Goal: Transaction & Acquisition: Purchase product/service

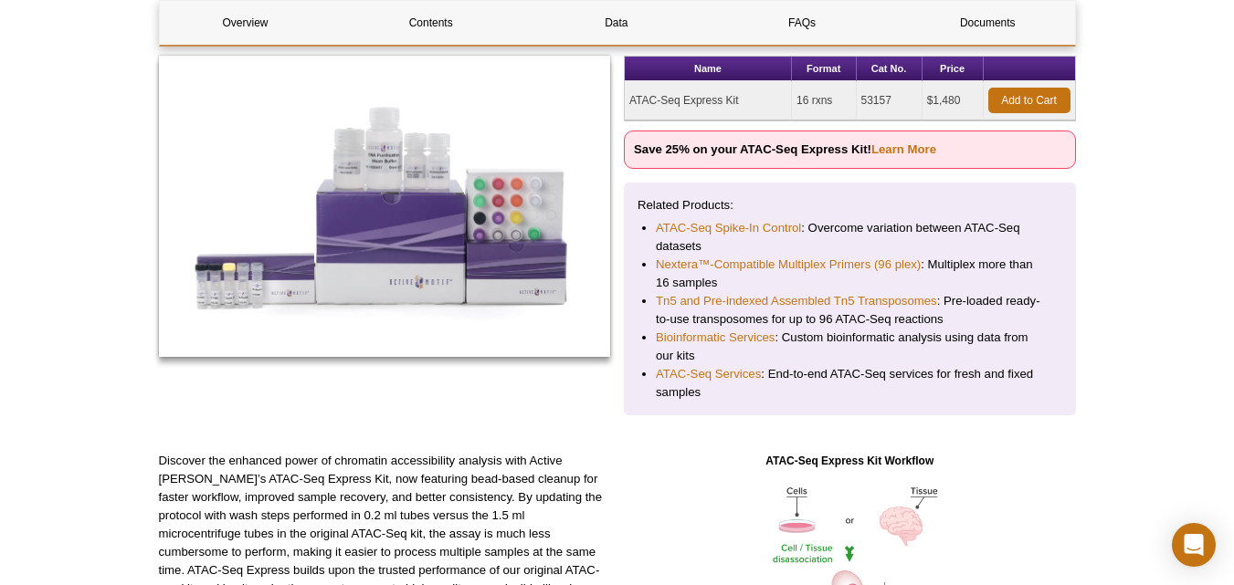
scroll to position [268, 0]
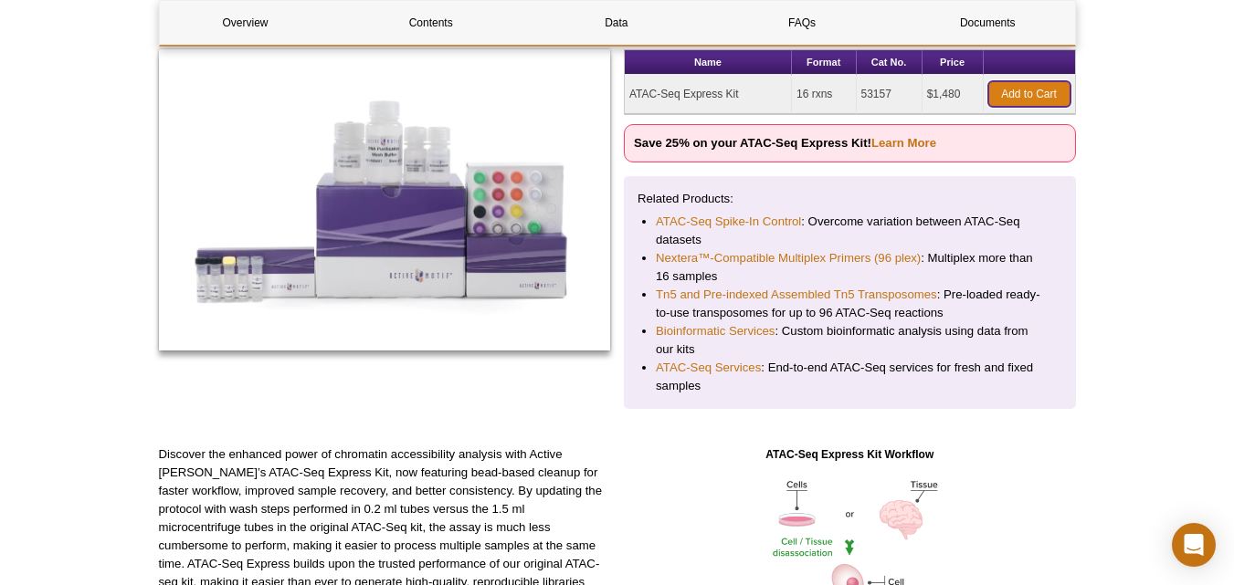
click at [1001, 95] on link "Add to Cart" at bounding box center [1029, 94] width 82 height 26
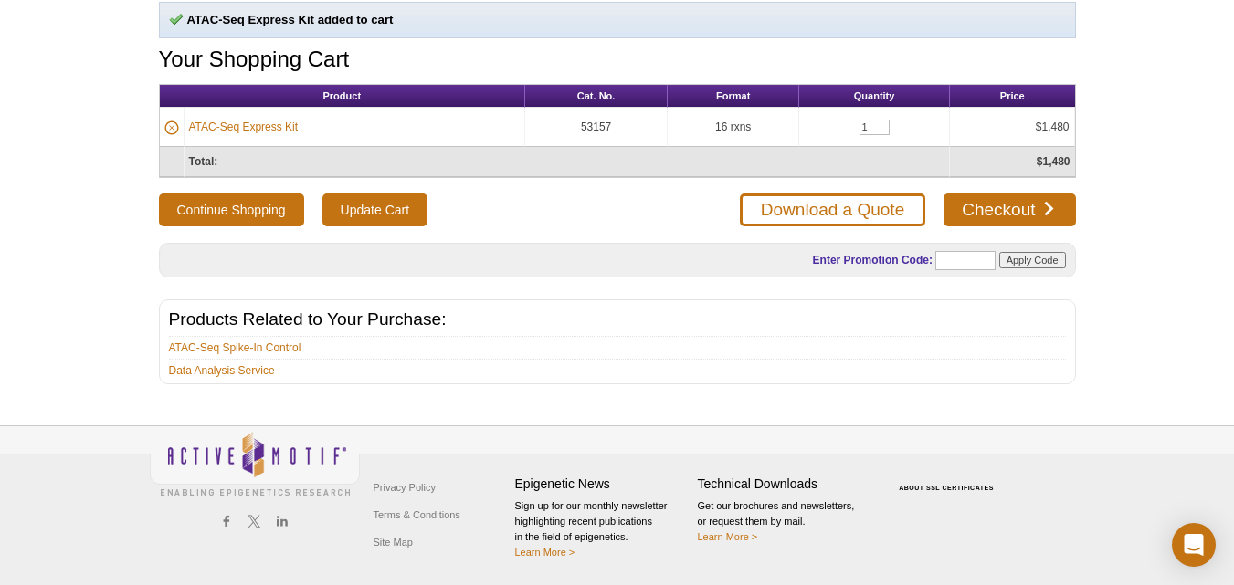
scroll to position [109, 0]
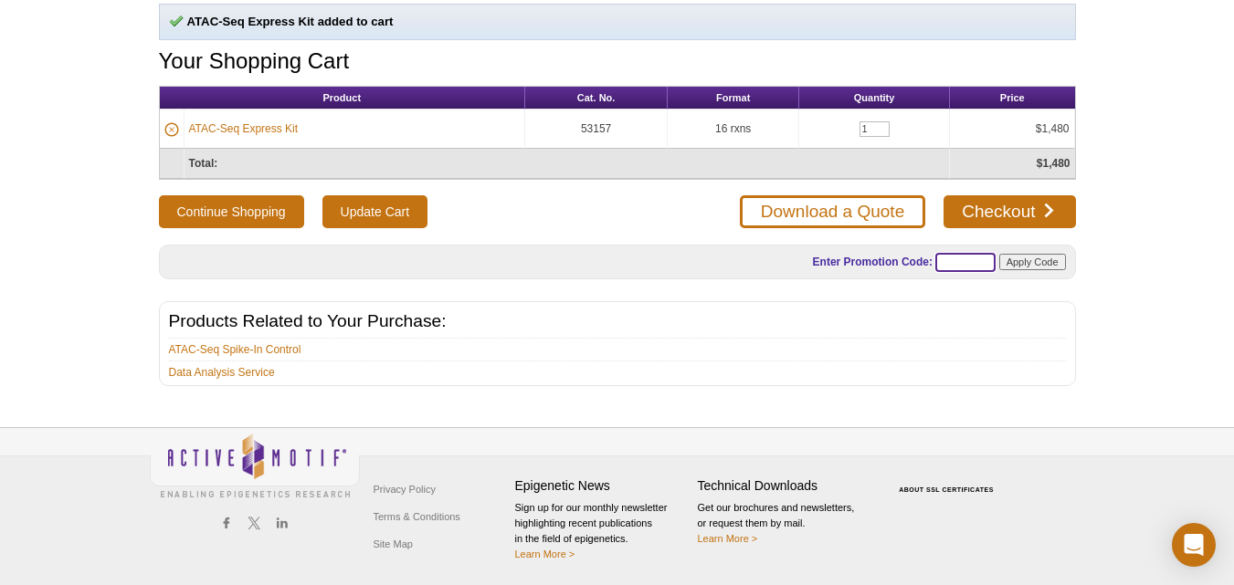
click at [964, 266] on input "text" at bounding box center [965, 262] width 60 height 19
paste input "IDIBELL"
type input "I"
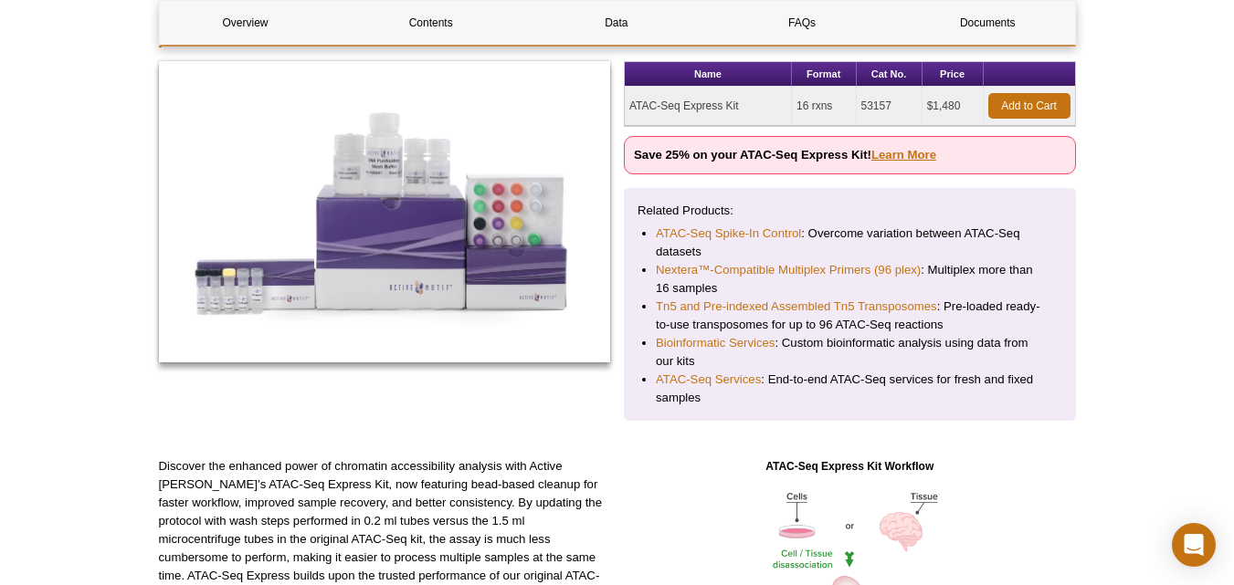
scroll to position [268, 0]
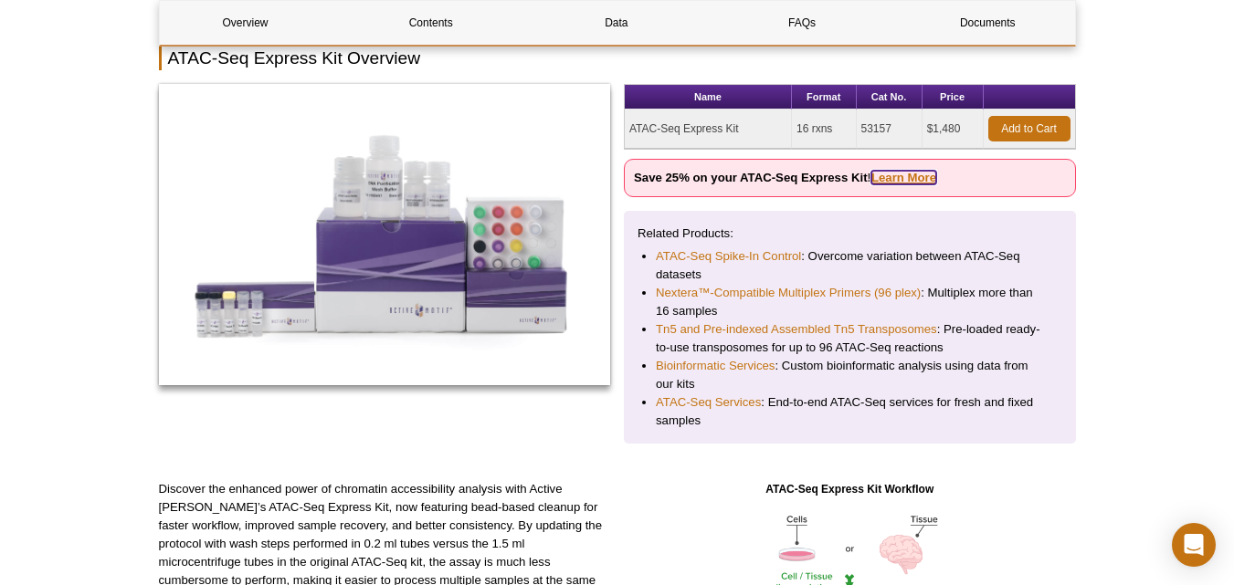
click at [891, 171] on link "Learn More" at bounding box center [903, 178] width 65 height 14
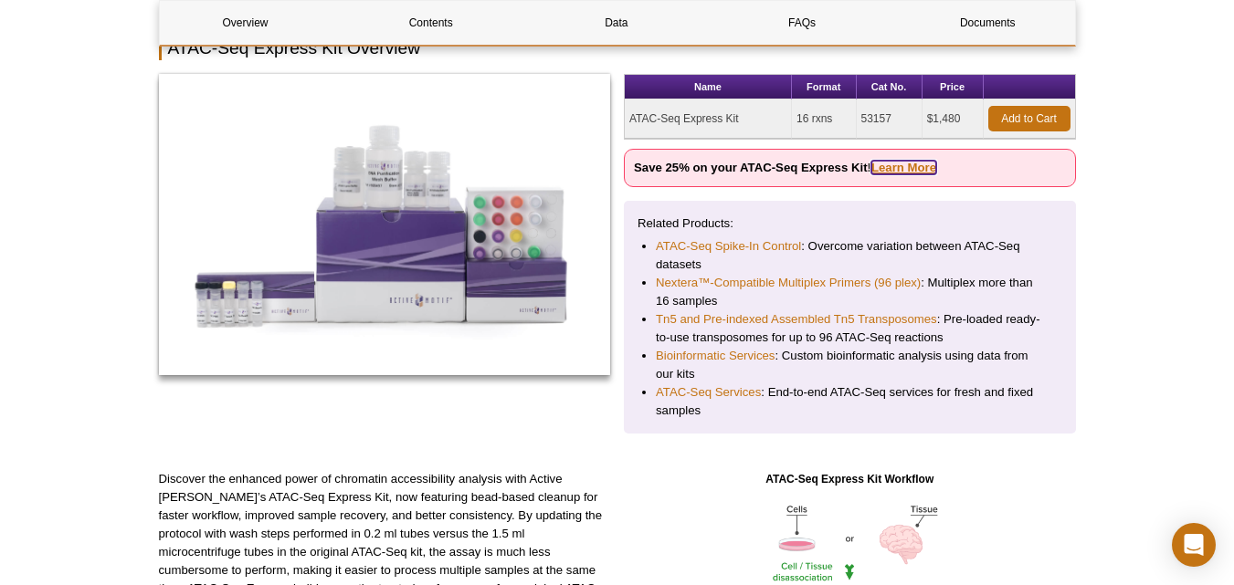
scroll to position [240, 0]
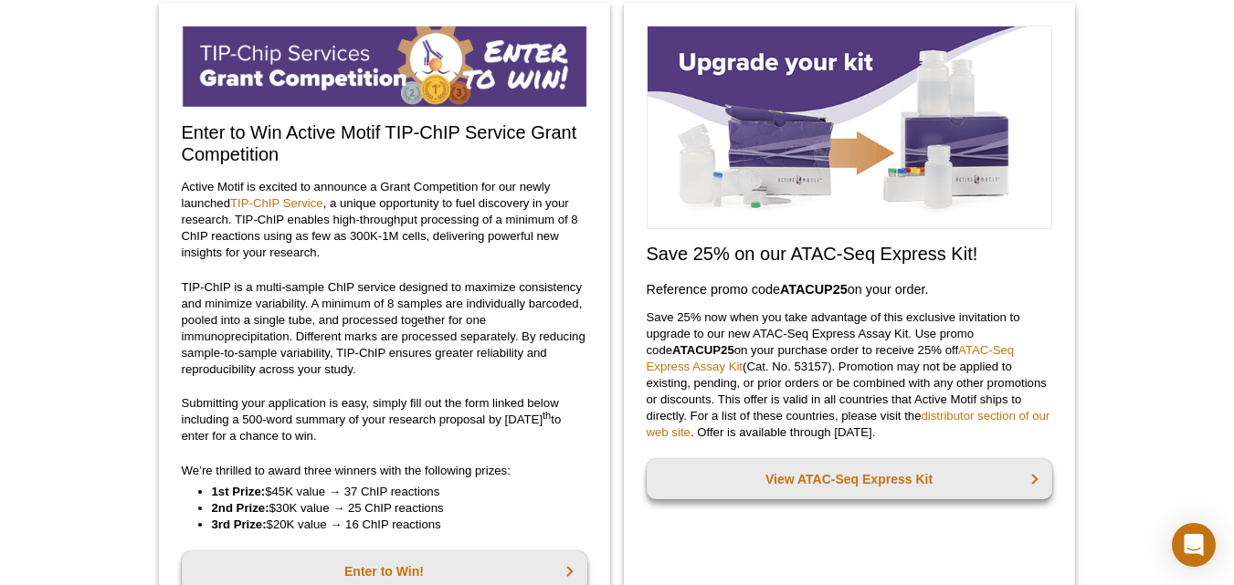
scroll to position [145, 0]
drag, startPoint x: 783, startPoint y: 287, endPoint x: 852, endPoint y: 282, distance: 69.6
click at [852, 282] on h3 "Reference promo code  ATACUP25  on your order." at bounding box center [850, 290] width 406 height 22
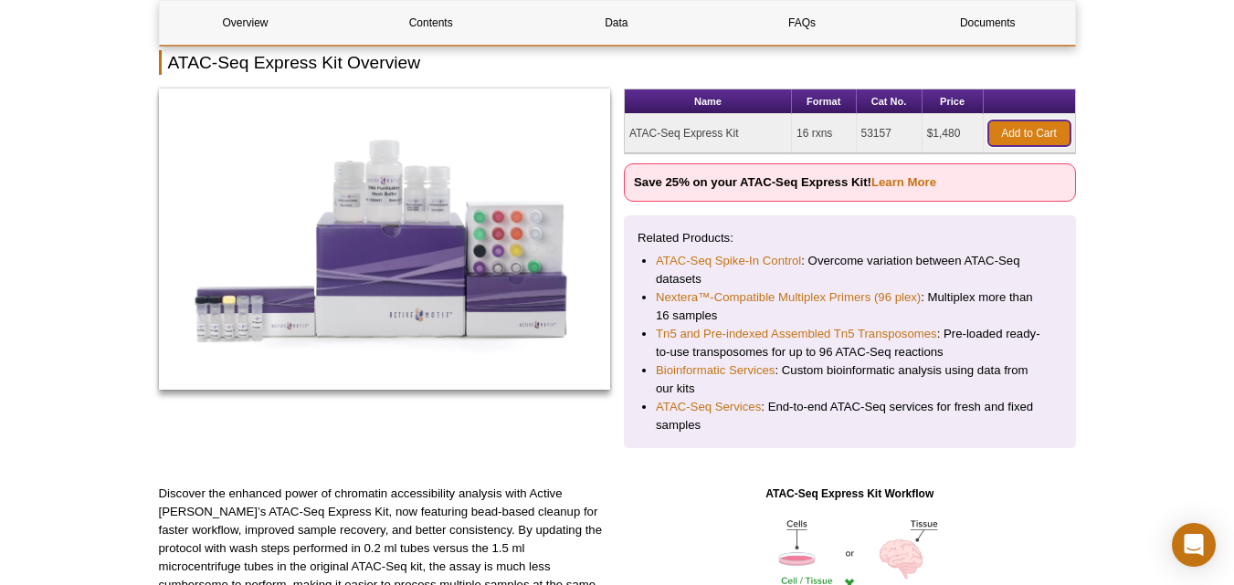
click at [1006, 133] on link "Add to Cart" at bounding box center [1029, 134] width 82 height 26
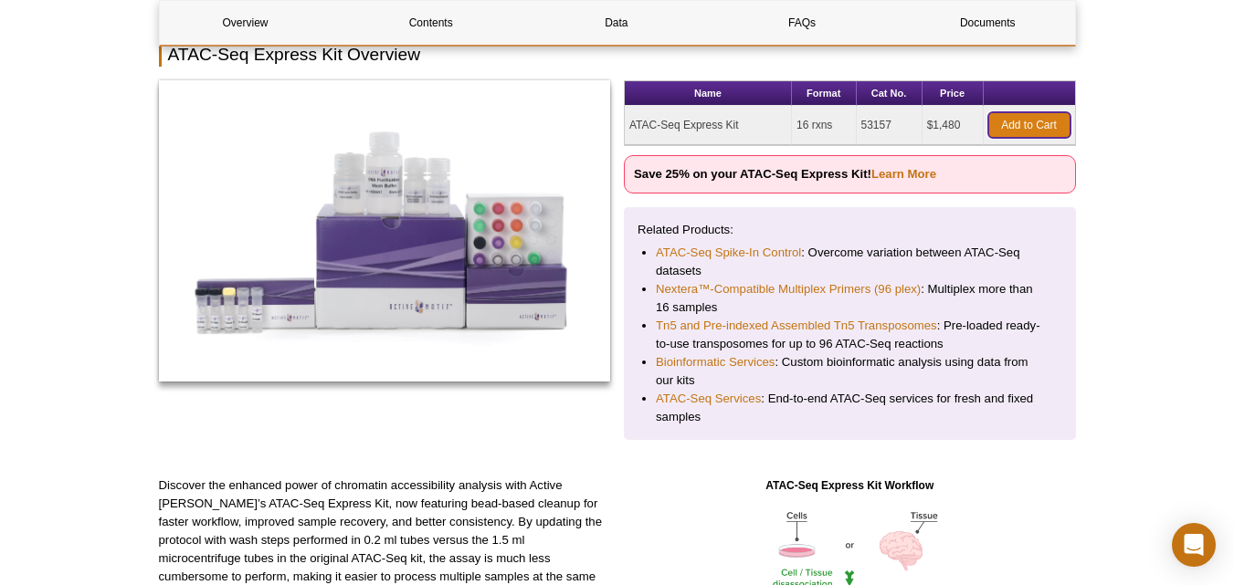
scroll to position [228, 0]
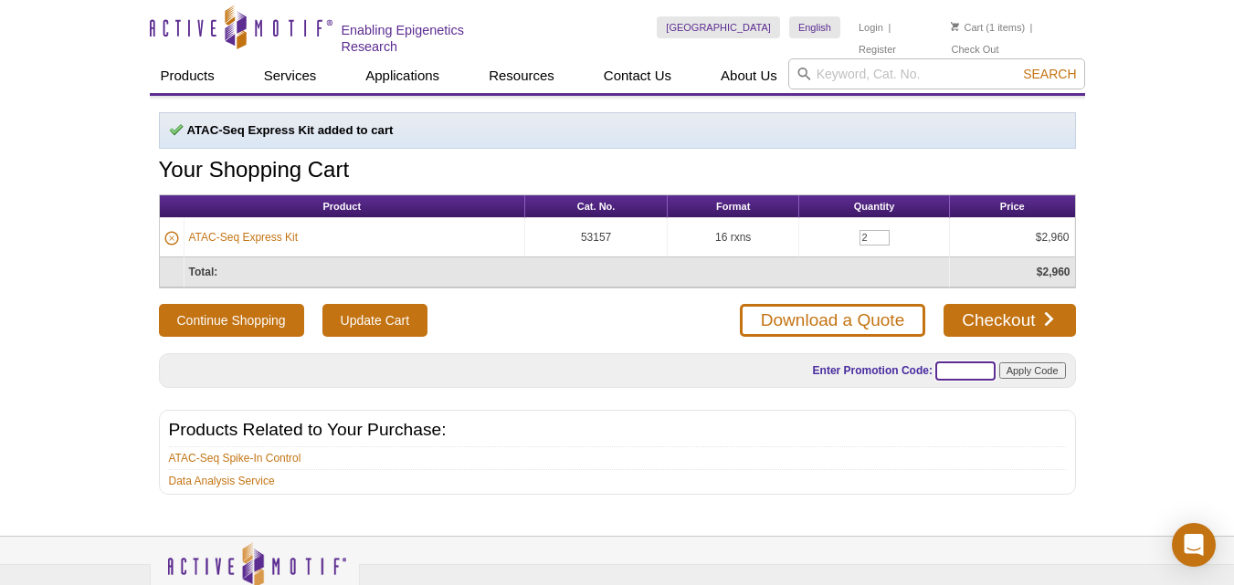
click at [942, 363] on input "text" at bounding box center [965, 371] width 60 height 19
paste input "ATACUP25"
type input "ATACUP25"
click at [1026, 366] on input "Apply Code" at bounding box center [1032, 371] width 67 height 16
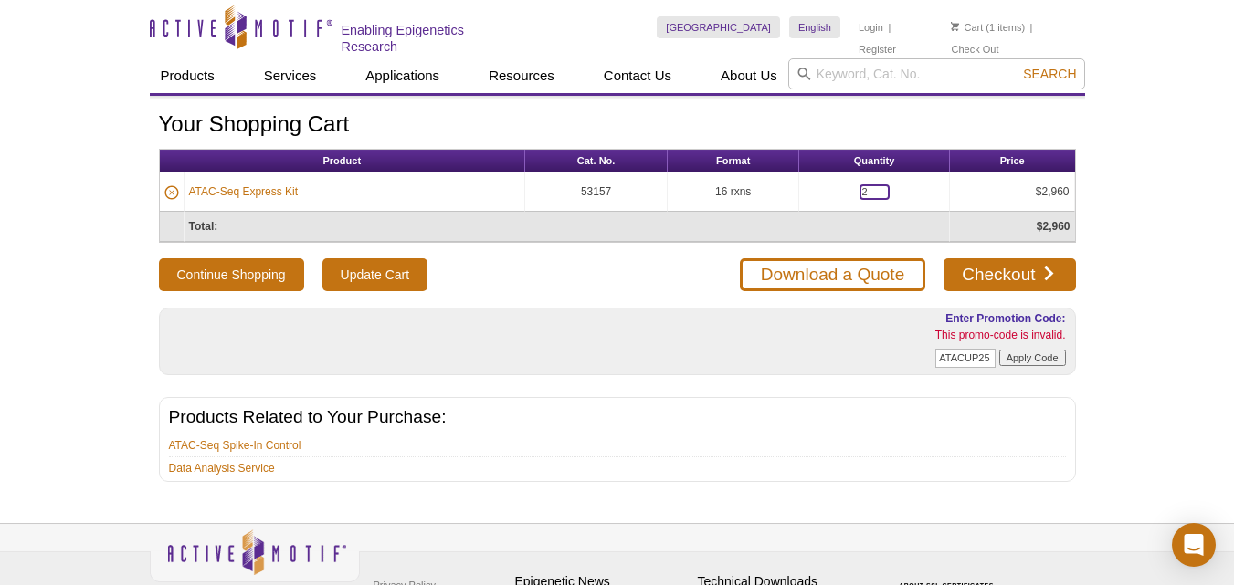
click at [862, 190] on input "2" at bounding box center [874, 193] width 30 height 16
type input "1"
click at [1019, 353] on input "Apply Code" at bounding box center [1032, 358] width 67 height 16
click at [867, 188] on input "2" at bounding box center [874, 193] width 30 height 16
type input "1"
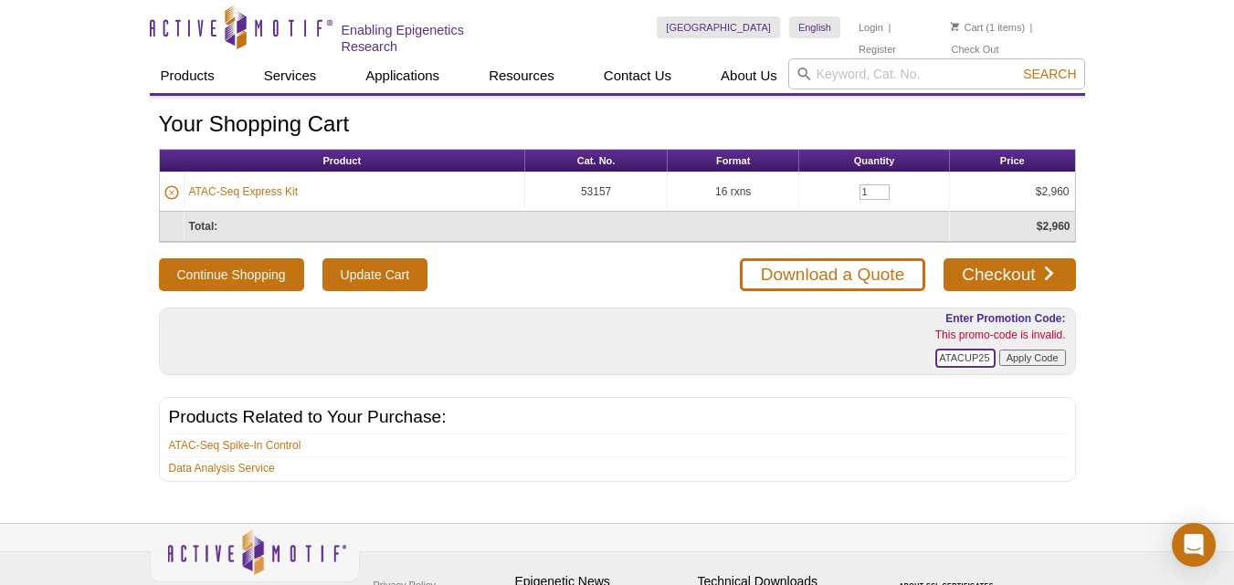
drag, startPoint x: 941, startPoint y: 356, endPoint x: 990, endPoint y: 355, distance: 49.3
click at [990, 355] on input "ATACUP25" at bounding box center [965, 358] width 60 height 19
click at [990, 371] on div "Enter Promotion Code: This promo-code is invalid. Apply Code" at bounding box center [617, 342] width 917 height 68
click at [849, 274] on link "Download a Quote" at bounding box center [832, 274] width 185 height 33
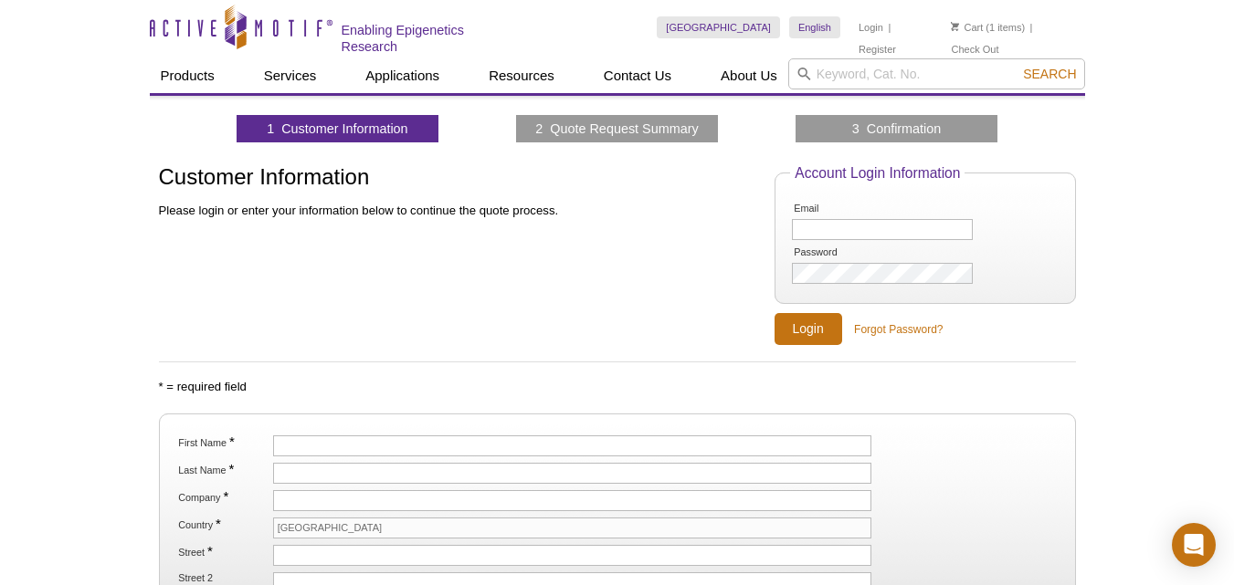
drag, startPoint x: 1247, startPoint y: 113, endPoint x: 1247, endPoint y: 33, distance: 80.4
click at [1233, 33] on html "Active Motif Logo Enabling Epigenetics Research 1 Search Skip to content Active…" at bounding box center [617, 506] width 1234 height 1013
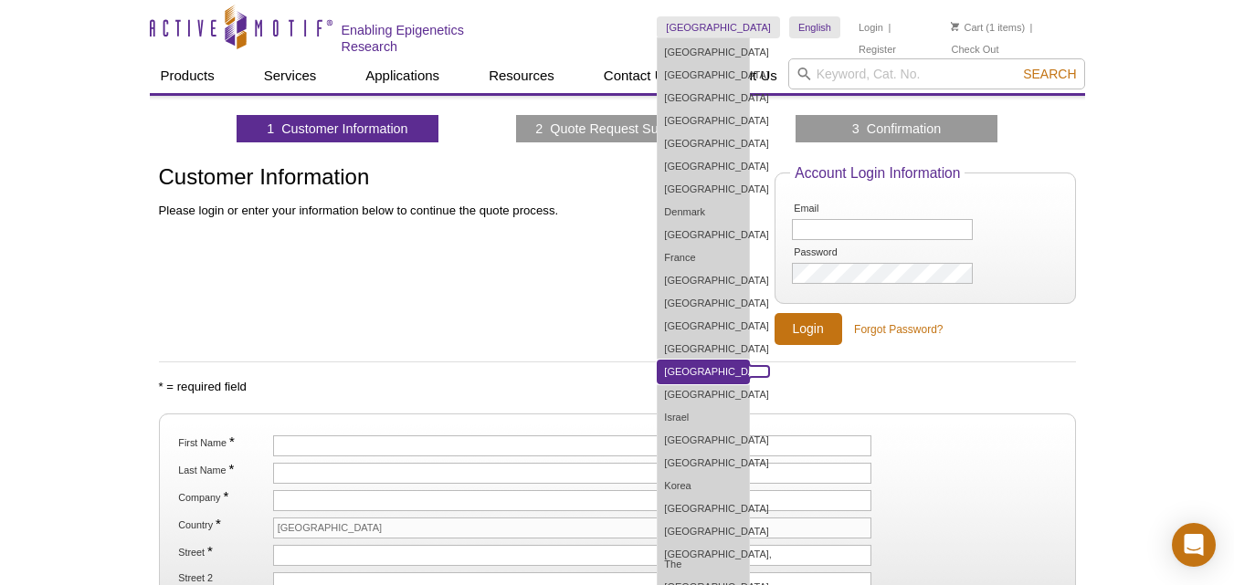
click at [717, 375] on link "[GEOGRAPHIC_DATA]" at bounding box center [703, 372] width 91 height 23
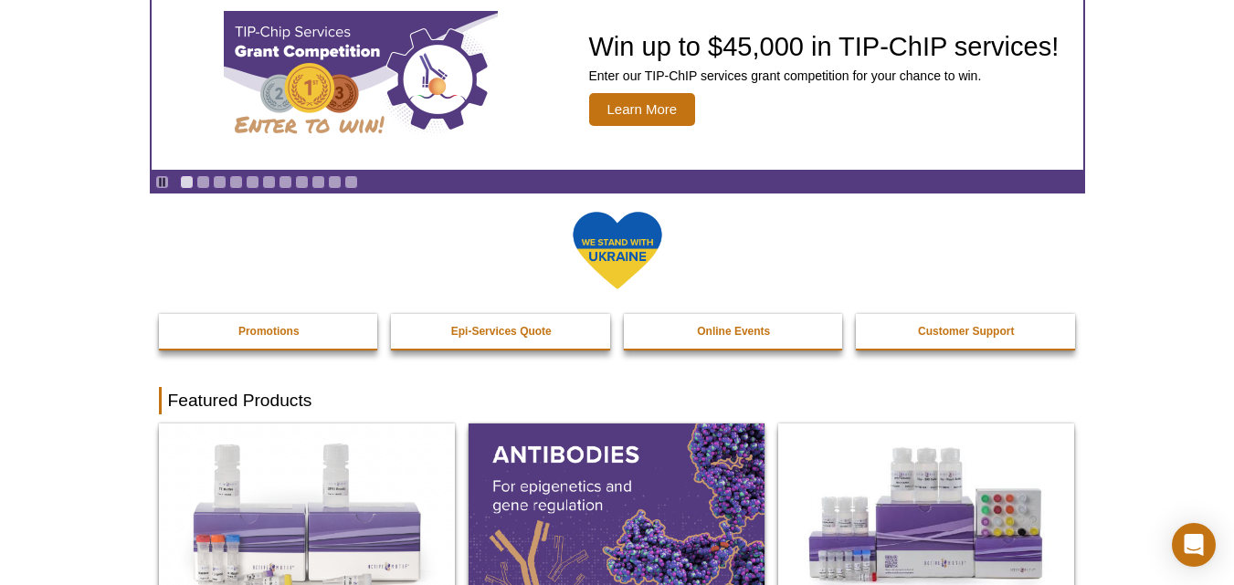
scroll to position [133, 0]
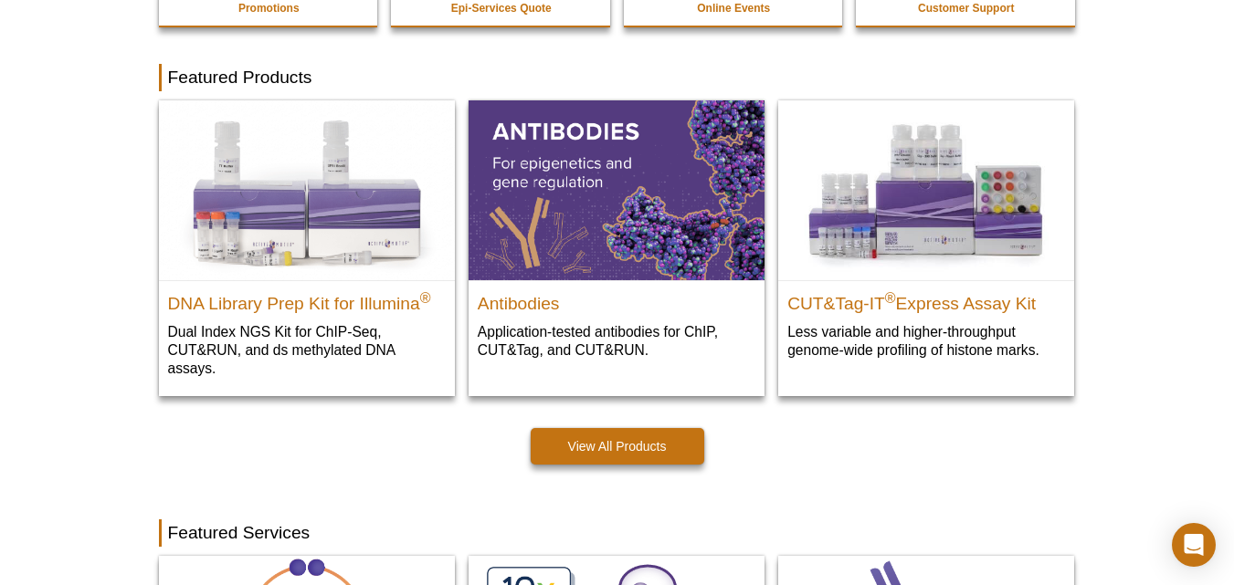
drag, startPoint x: 1239, startPoint y: 50, endPoint x: 1247, endPoint y: 141, distance: 90.7
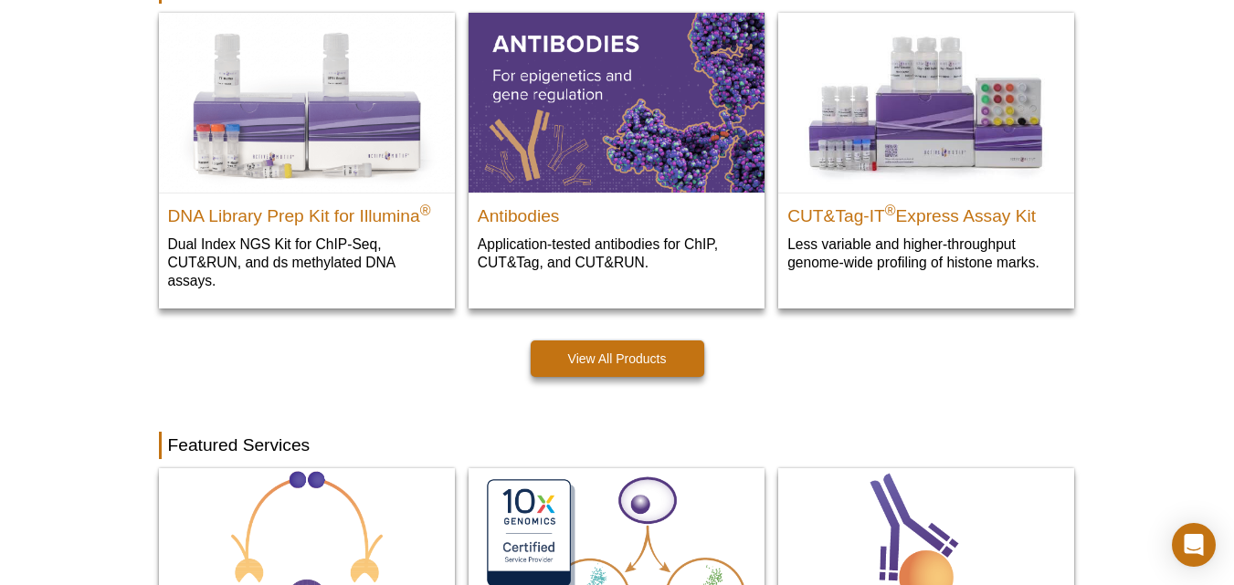
scroll to position [0, 0]
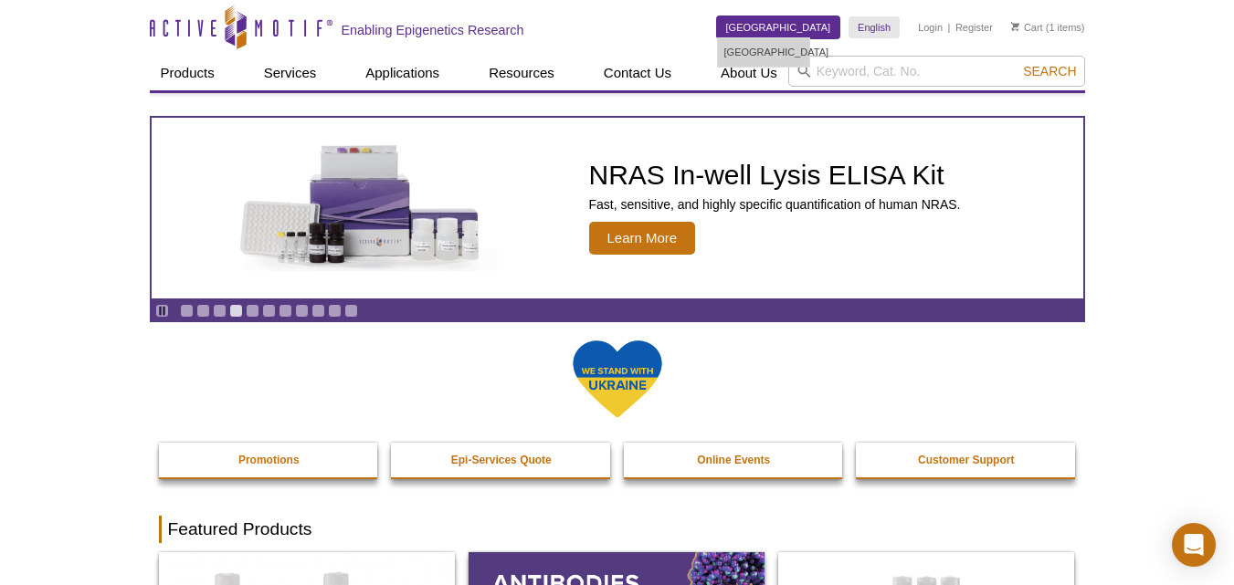
click at [810, 29] on link "[GEOGRAPHIC_DATA]" at bounding box center [778, 27] width 123 height 22
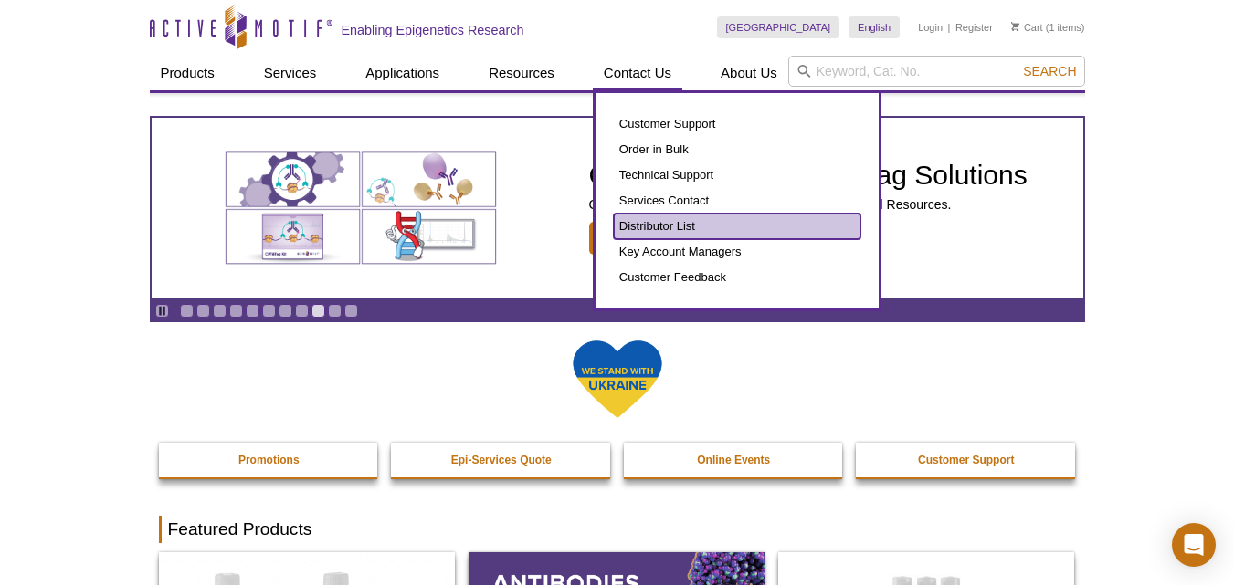
click at [643, 228] on link "Distributor List" at bounding box center [737, 227] width 247 height 26
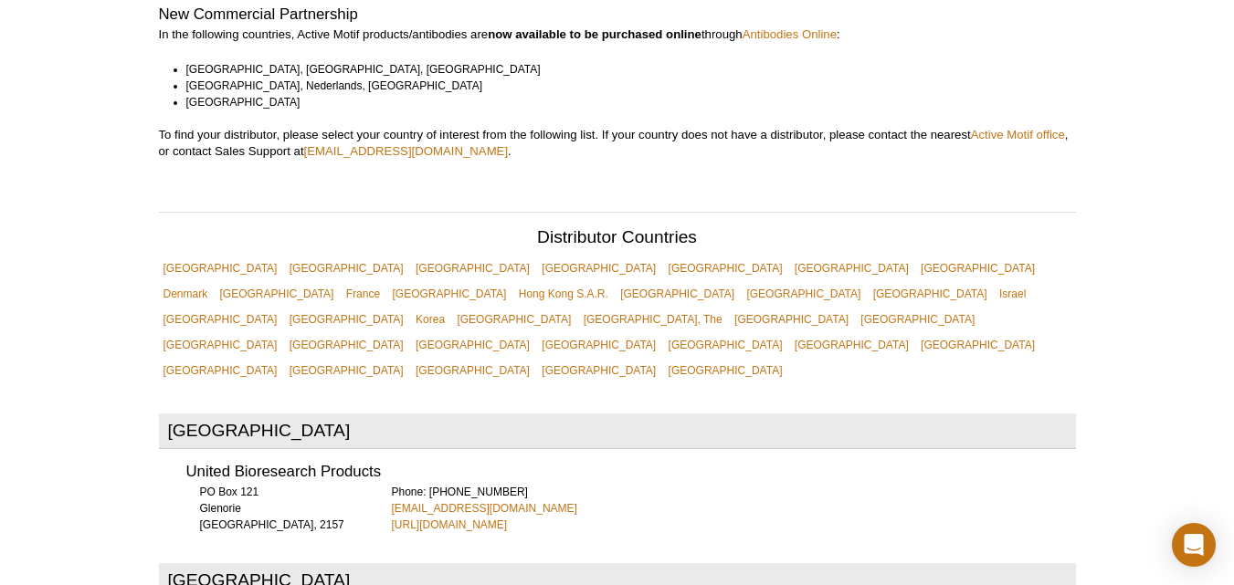
scroll to position [502, 0]
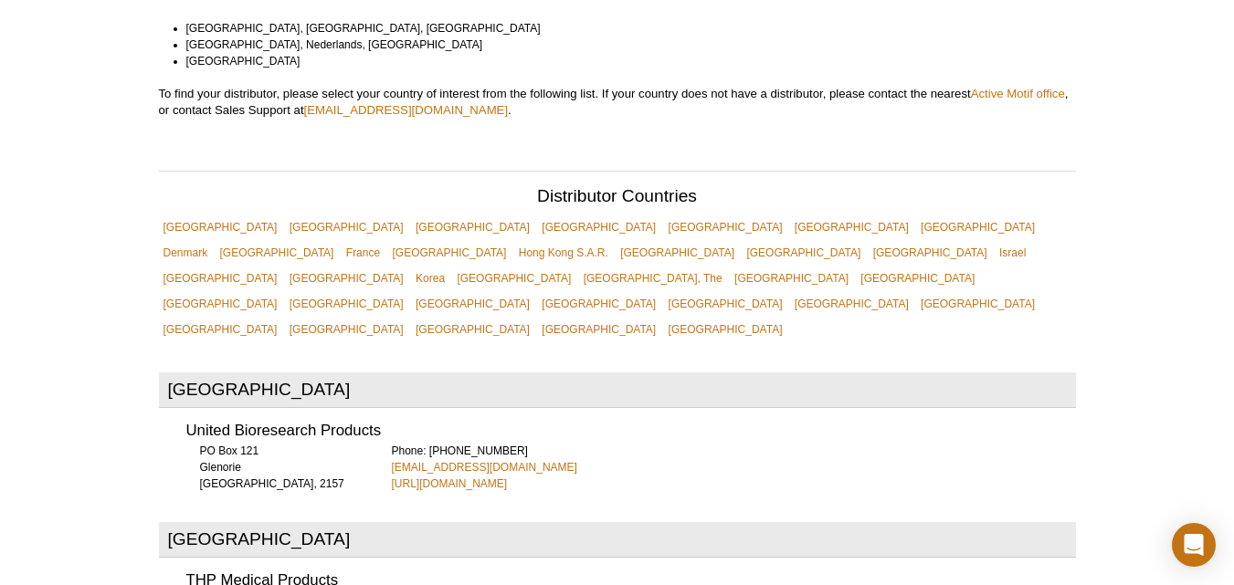
drag, startPoint x: 1247, startPoint y: 37, endPoint x: 1247, endPoint y: 69, distance: 32.9
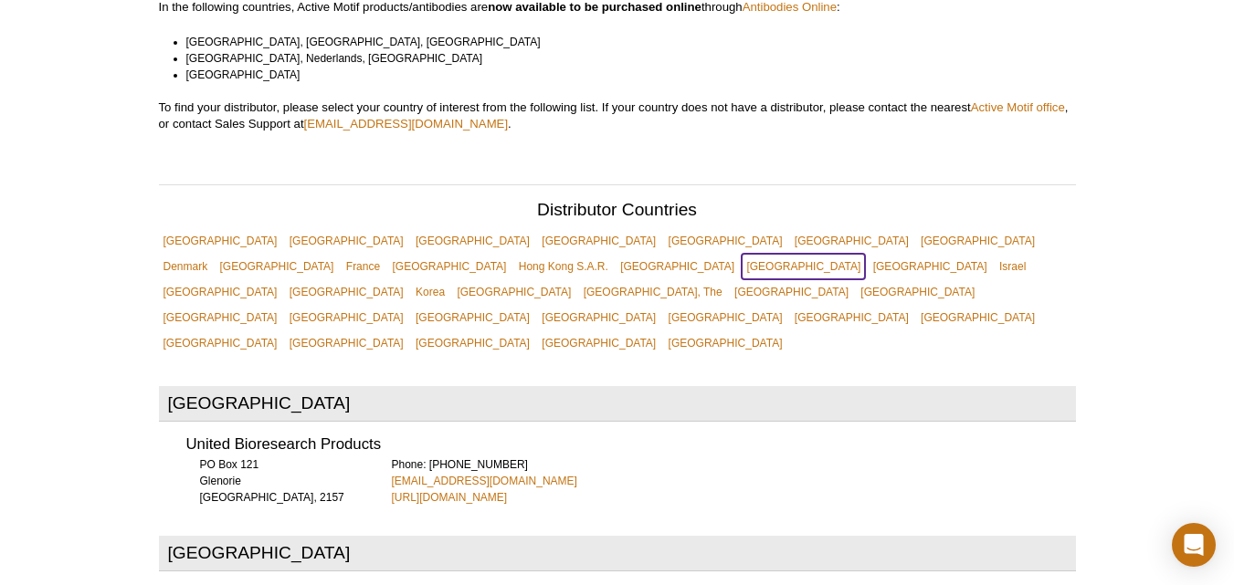
click at [865, 254] on link "[GEOGRAPHIC_DATA]" at bounding box center [803, 267] width 123 height 26
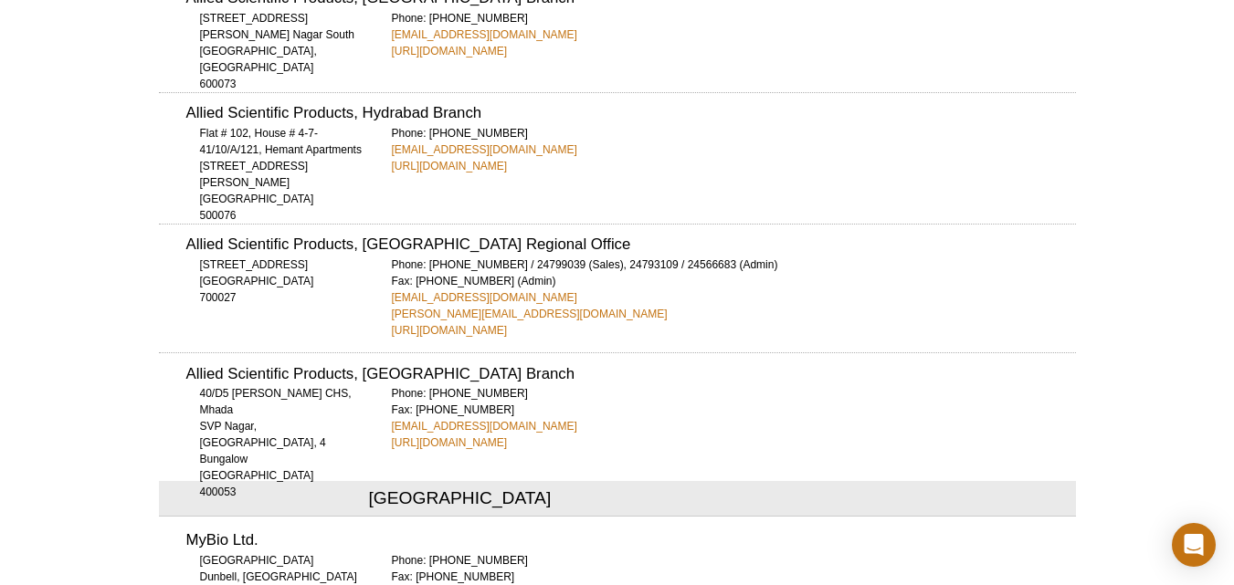
scroll to position [3589, 0]
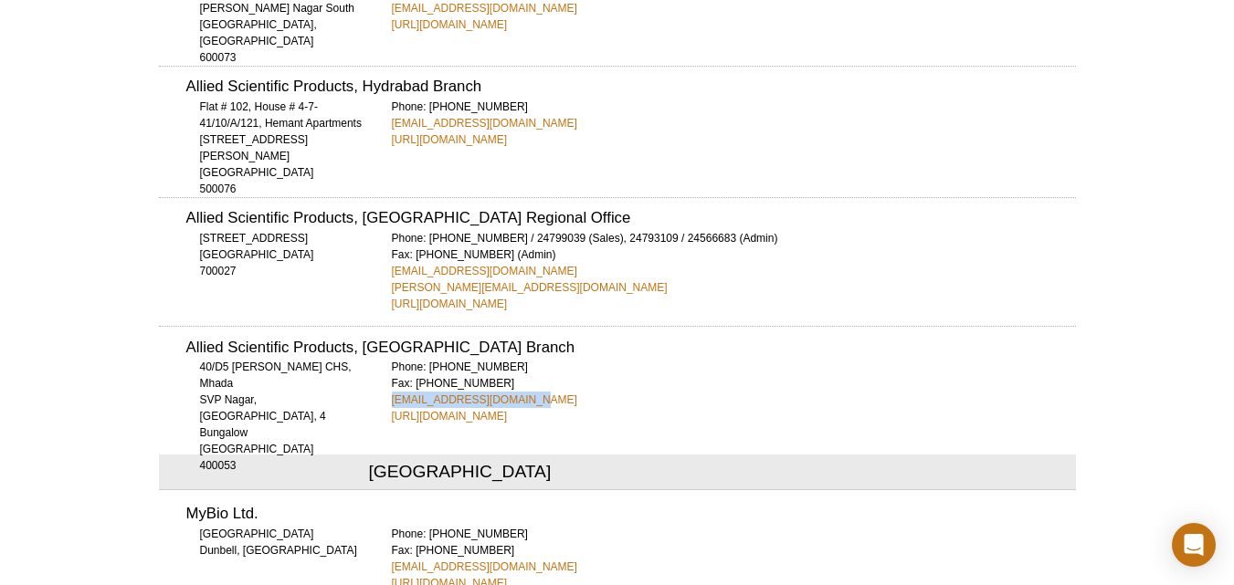
drag, startPoint x: 385, startPoint y: 316, endPoint x: 528, endPoint y: 313, distance: 142.5
click at [528, 326] on div "Allied Scientific Products, Mumbai Branch 40/D5 Saujanya CHS, Mhada SVP Nagar, …" at bounding box center [617, 375] width 917 height 99
copy link "mumbaiasptsc@mtnl.net.in"
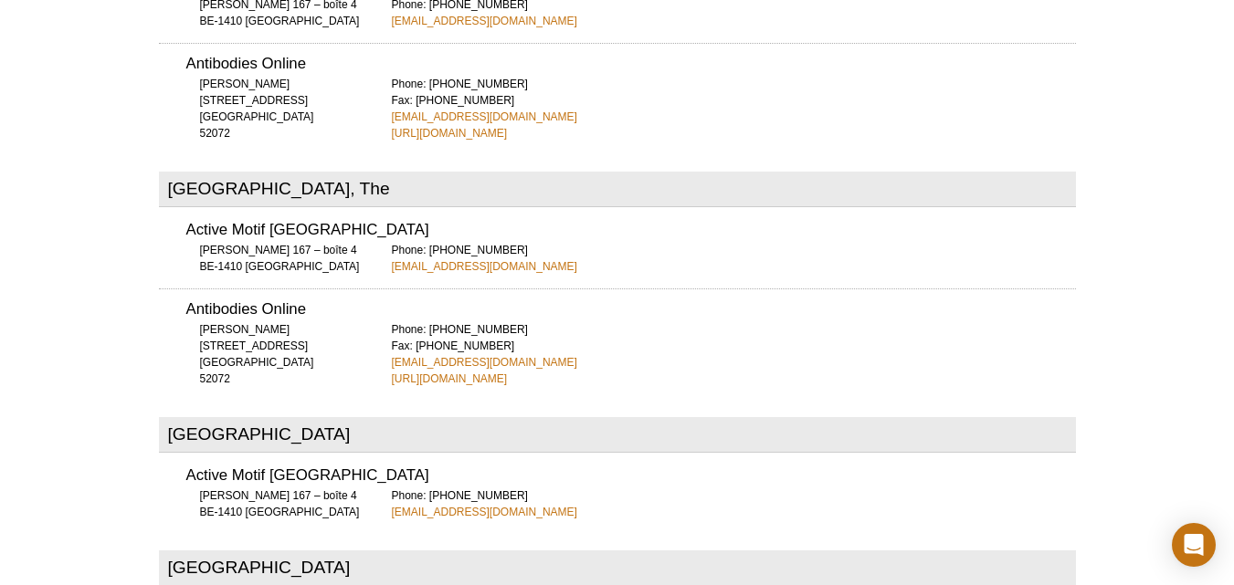
scroll to position [0, 0]
